Goal: Complete application form

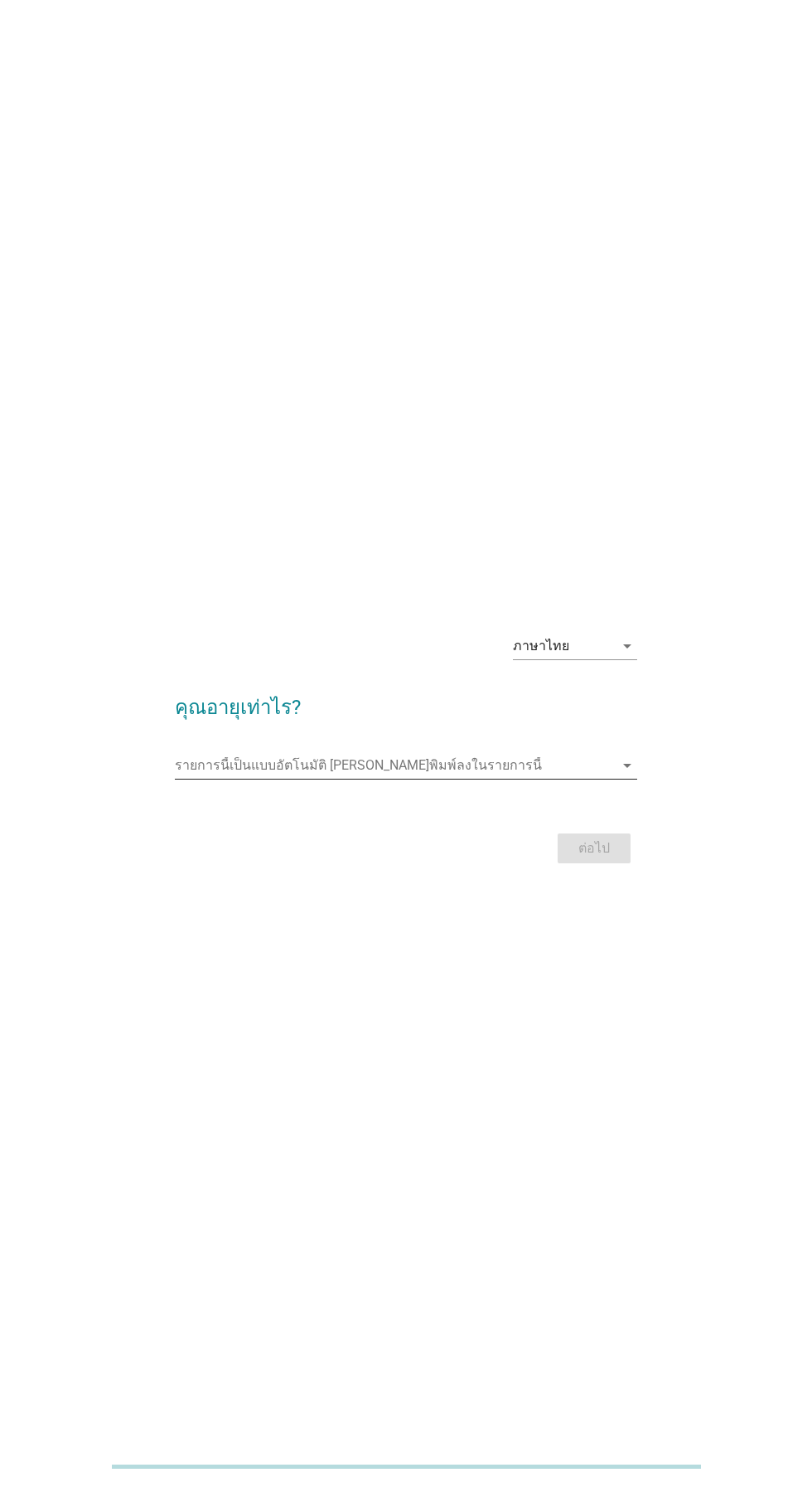
click at [615, 779] on div "รายการนี้เป็นแบบอัตโนมัติ [PERSON_NAME]พิมพ์ลงในรายการนี้ arrow_drop_down" at bounding box center [405, 765] width 462 height 26
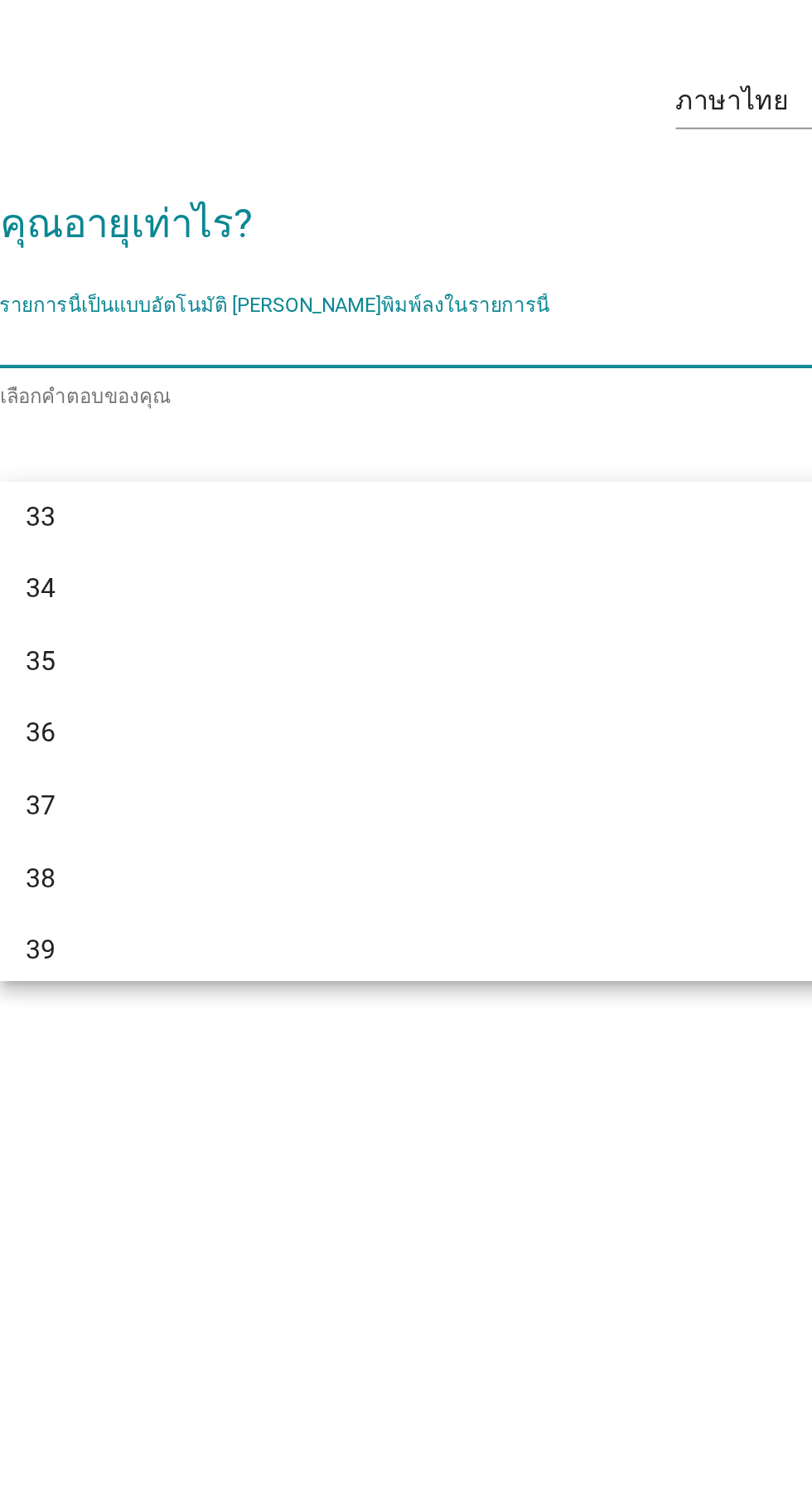
scroll to position [666, 0]
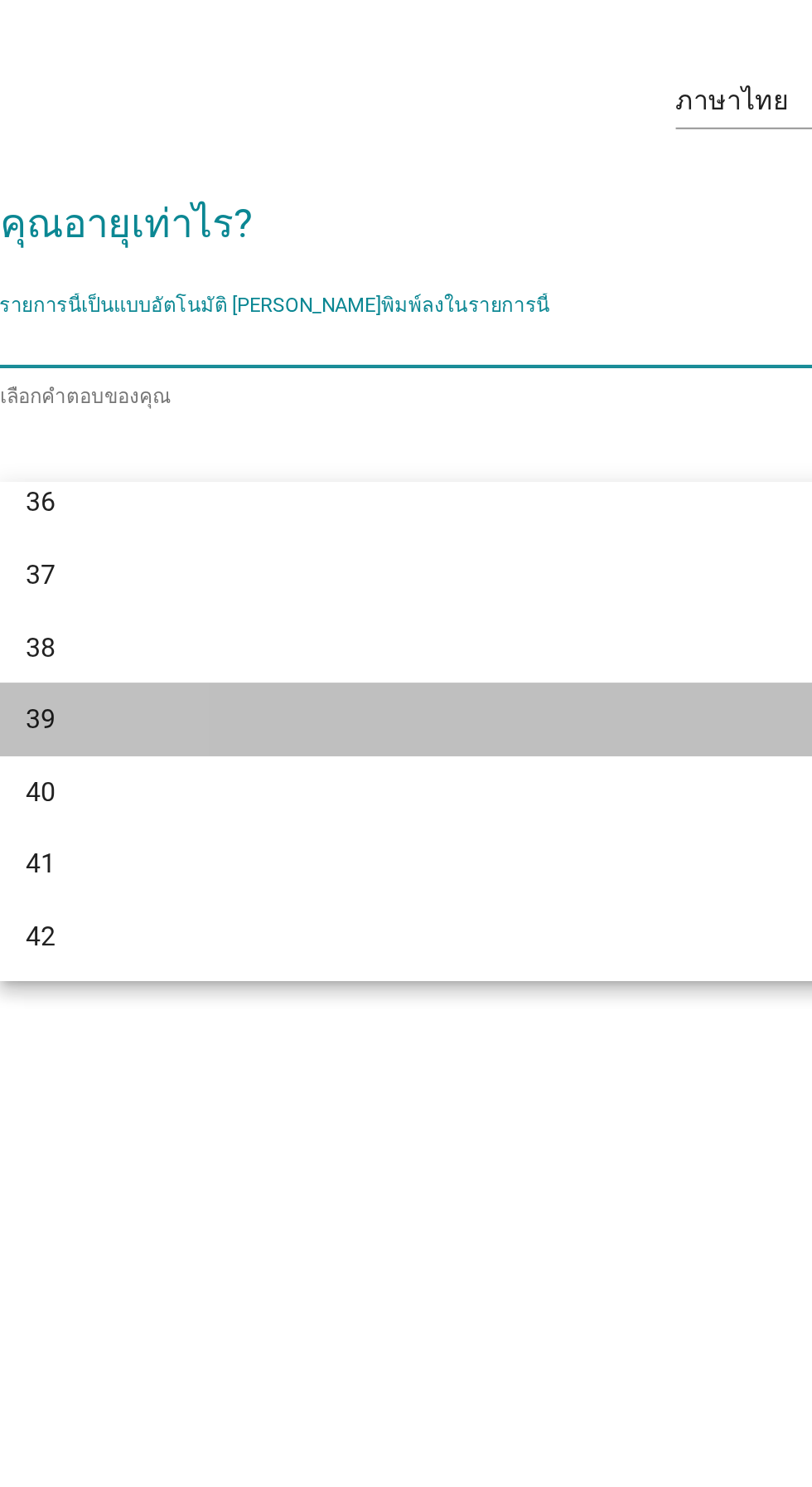
click at [498, 934] on div "39" at bounding box center [405, 952] width 462 height 37
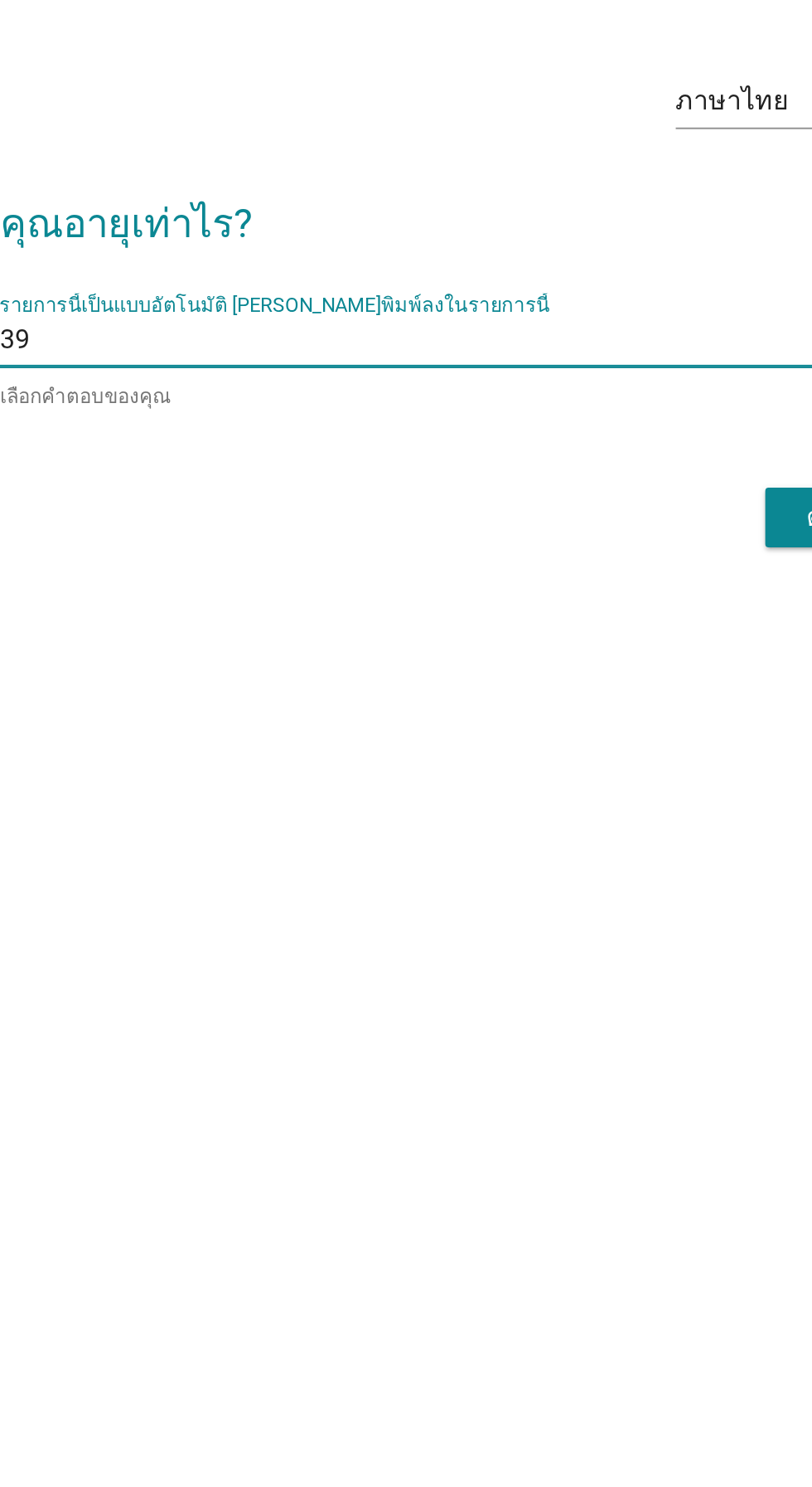
click at [547, 871] on div "ต่อไป" at bounding box center [405, 851] width 462 height 40
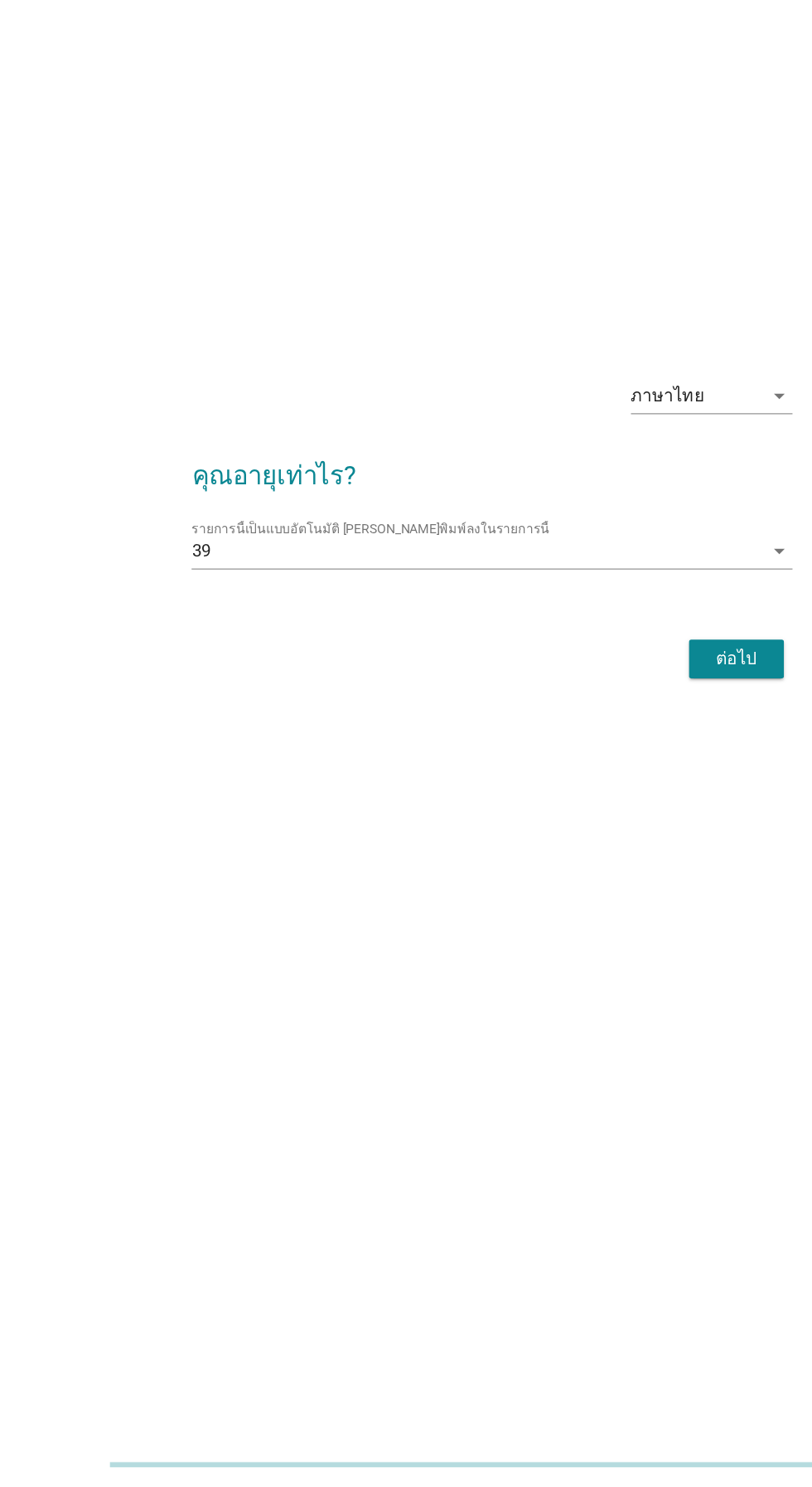
scroll to position [2, 0]
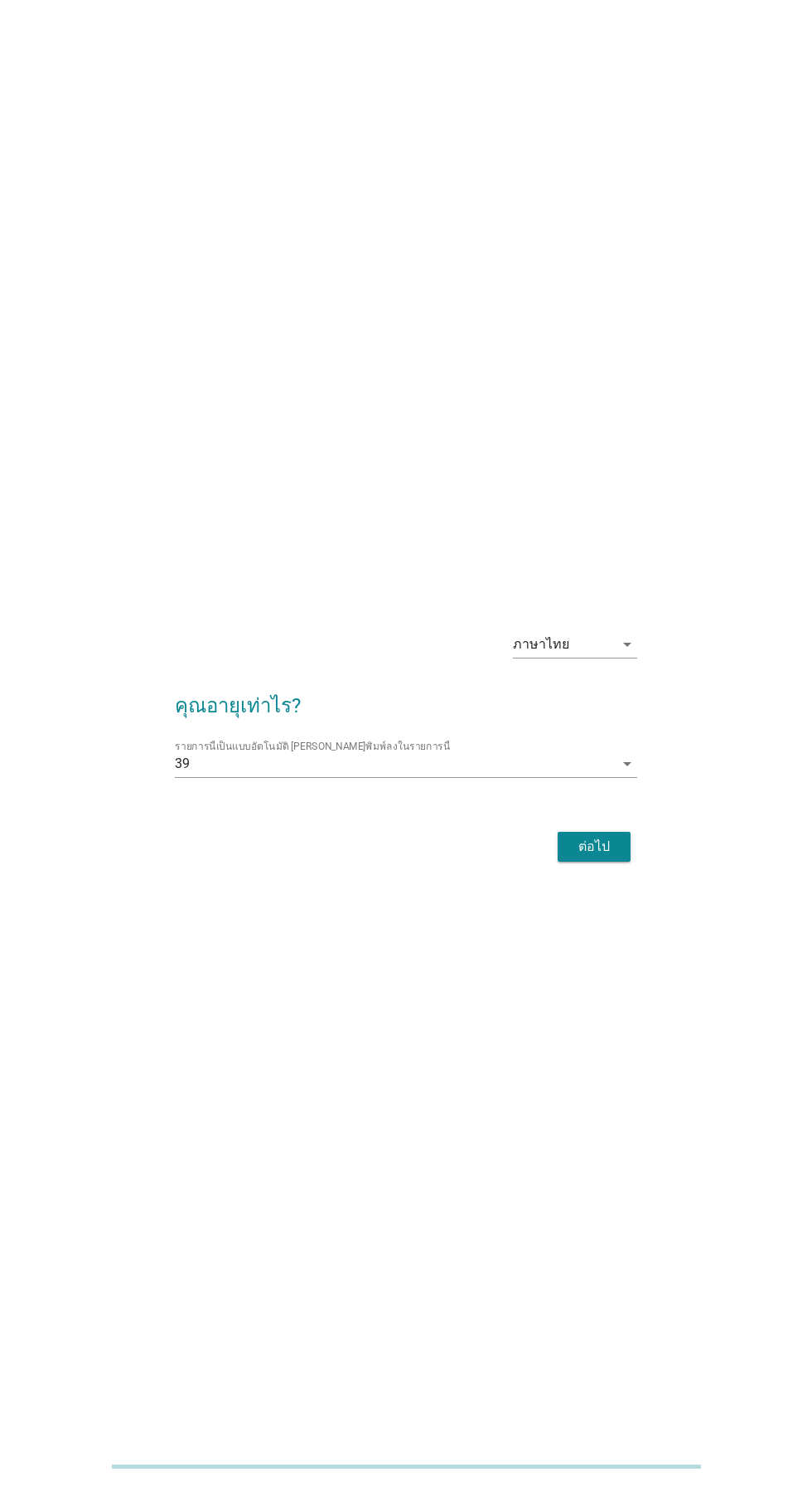
click at [607, 857] on div "ต่อไป" at bounding box center [594, 847] width 47 height 20
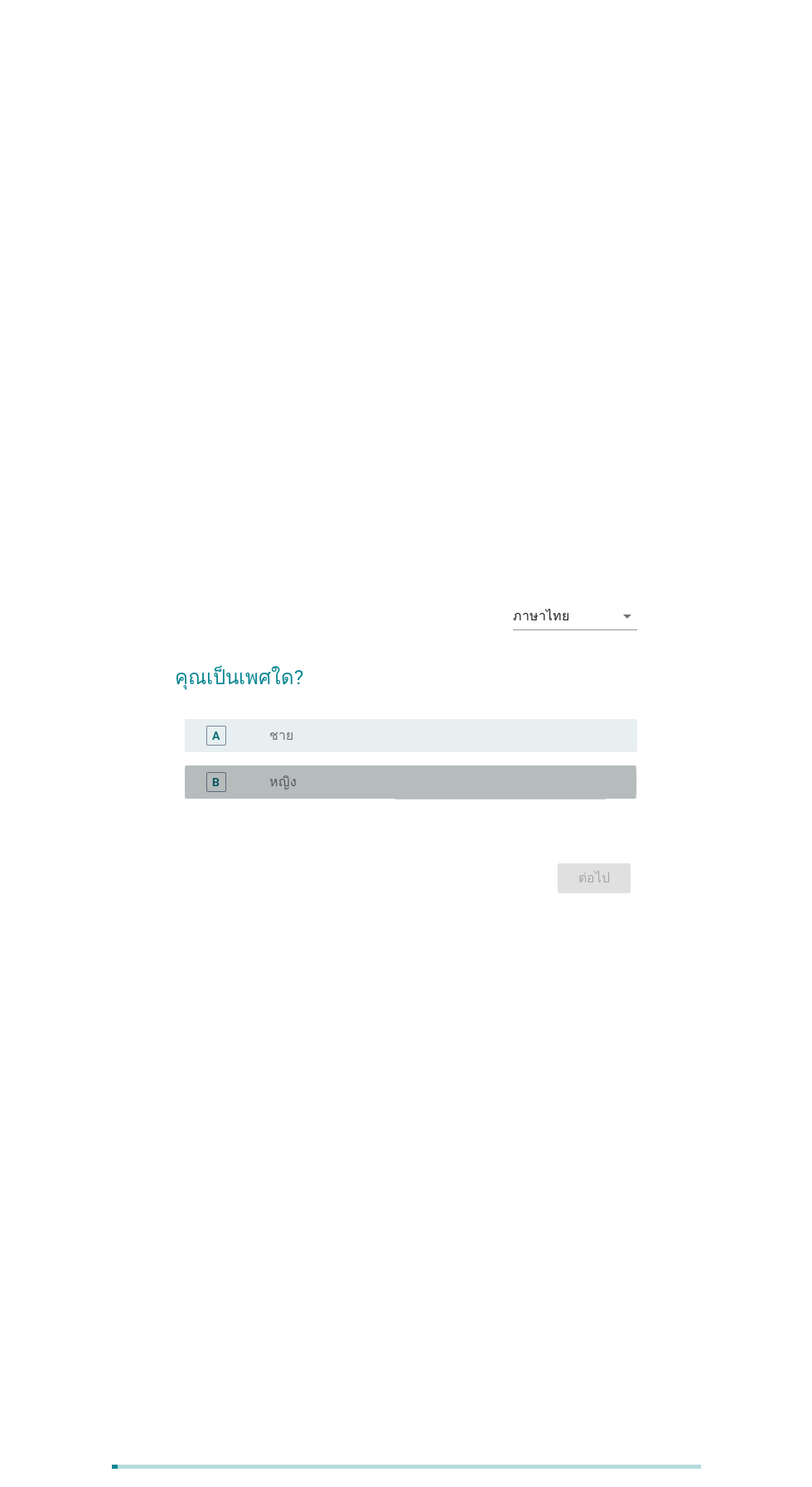
click at [529, 791] on div "radio_button_unchecked หญิง" at bounding box center [439, 782] width 341 height 16
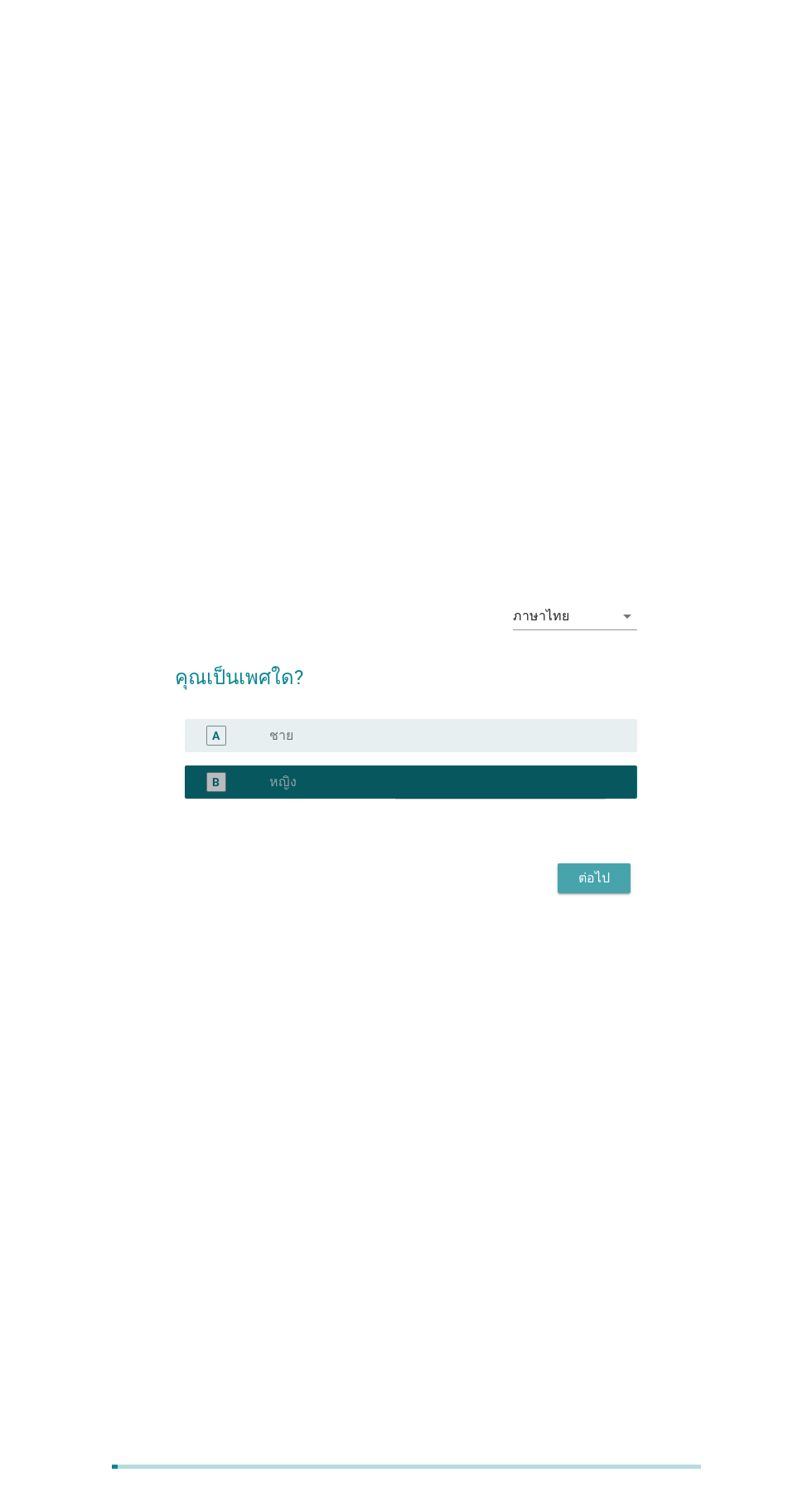
click at [612, 888] on div "ต่อไป" at bounding box center [594, 878] width 47 height 20
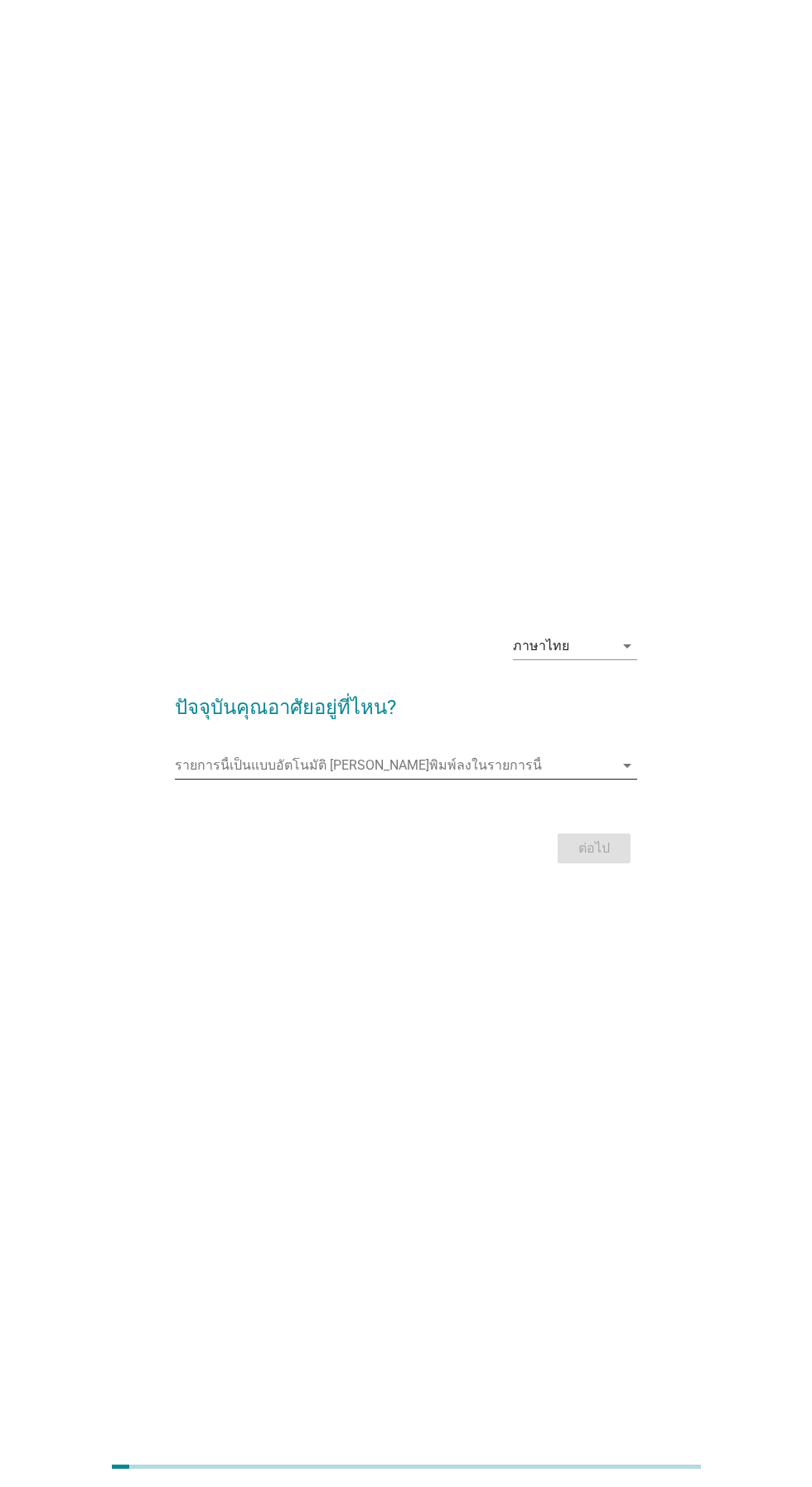
click at [588, 779] on input "รายการนี้เป็นแบบอัตโนมัติ คุณสามารถพิมพ์ลงในรายการนี้" at bounding box center [393, 765] width 438 height 26
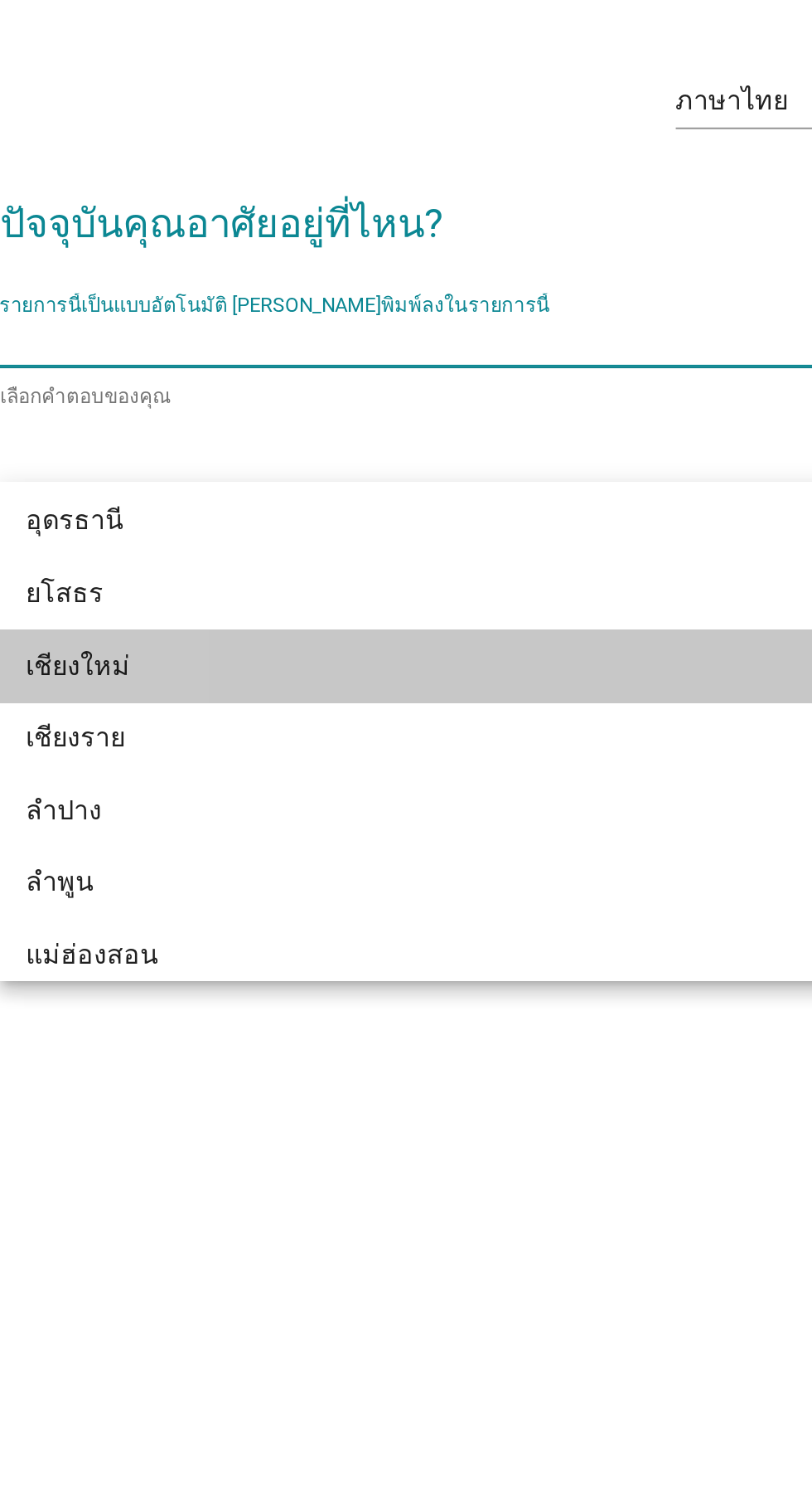
scroll to position [663, 0]
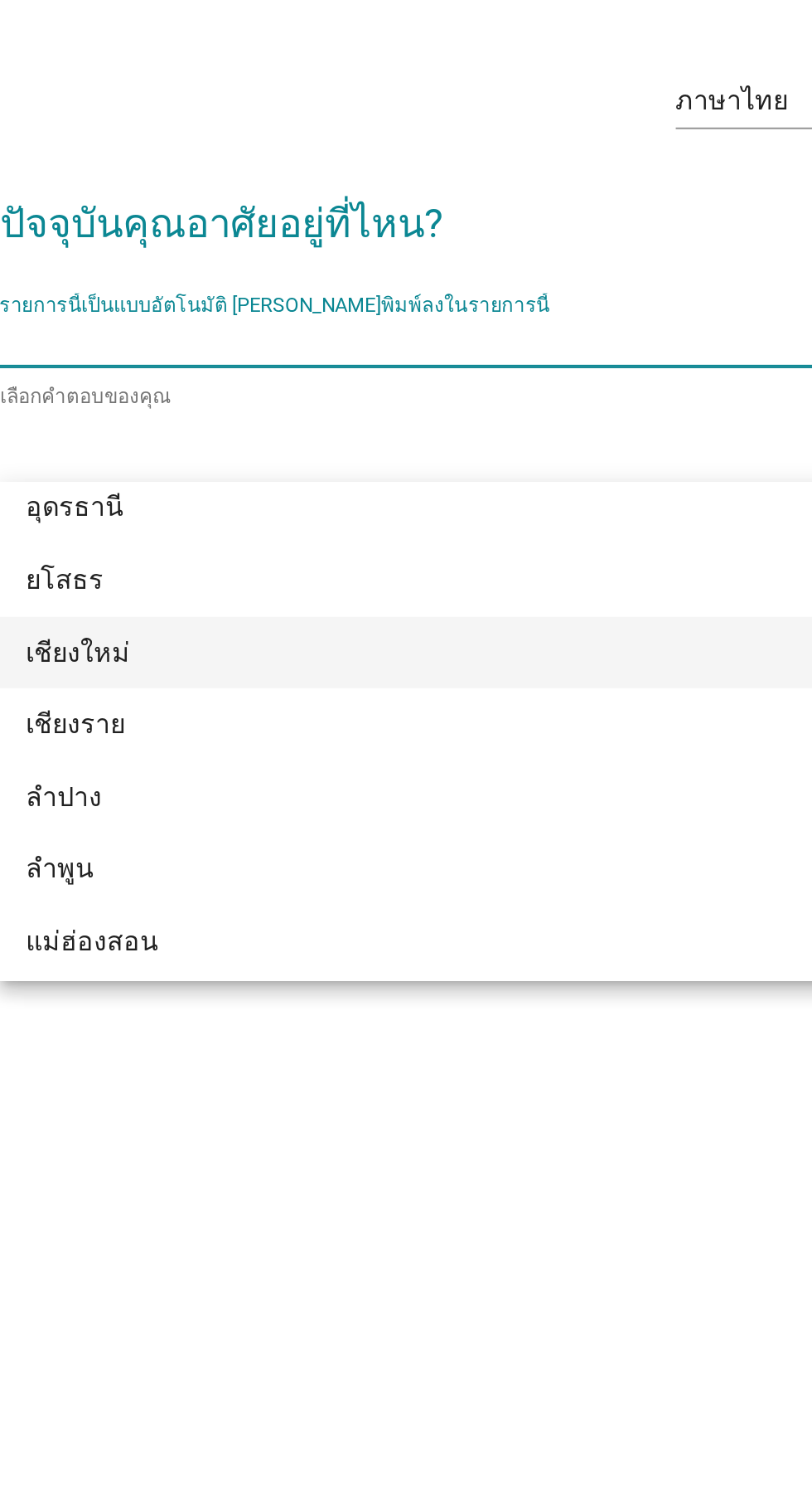
click at [480, 917] on div "เชียงใหม่" at bounding box center [387, 919] width 399 height 20
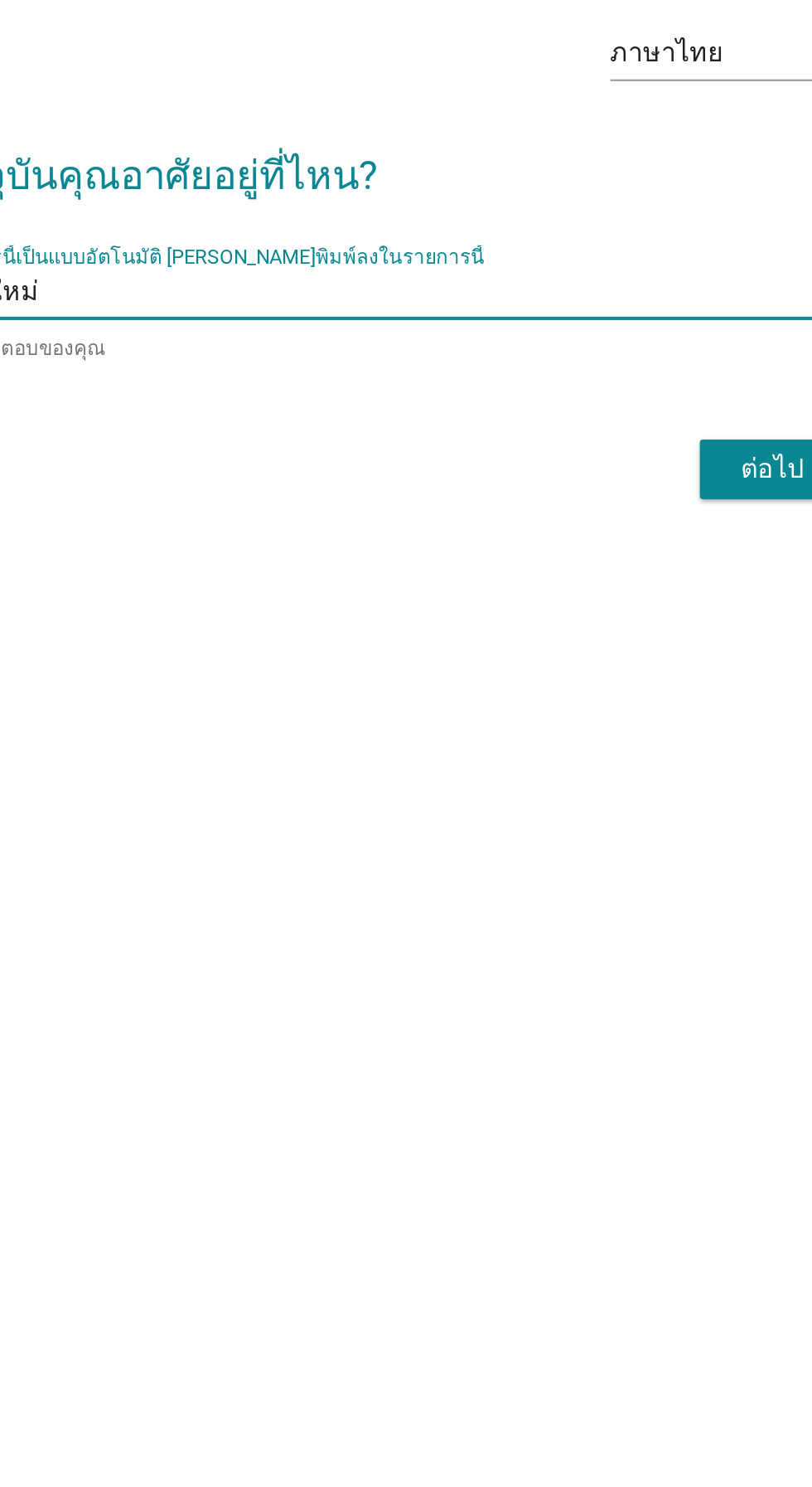
click at [580, 861] on div "ต่อไป" at bounding box center [594, 851] width 47 height 20
